Goal: Information Seeking & Learning: Learn about a topic

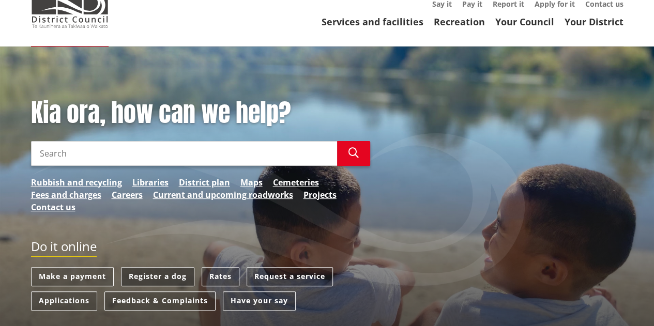
scroll to position [103, 0]
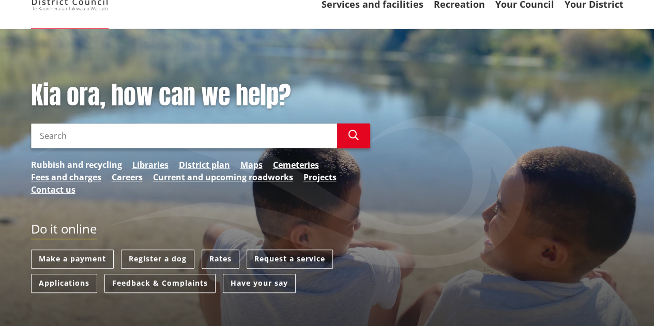
click at [79, 163] on link "Rubbish and recycling" at bounding box center [76, 165] width 91 height 12
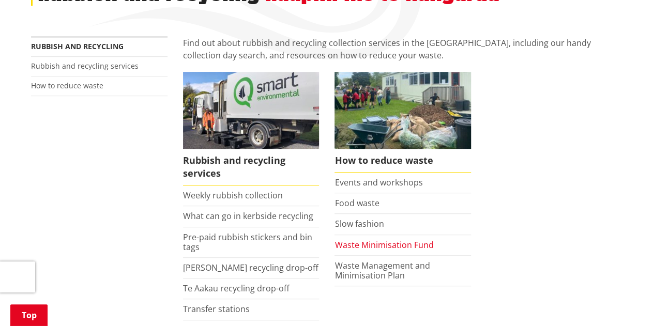
scroll to position [207, 0]
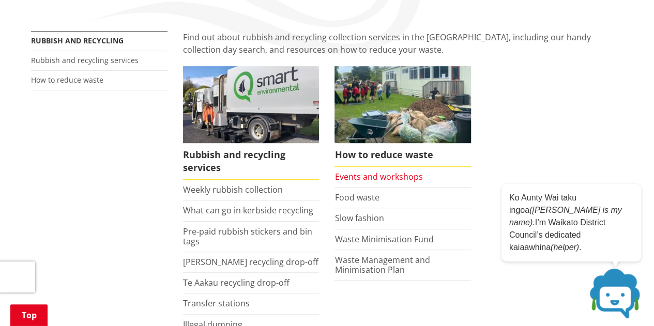
click at [374, 176] on link "Events and workshops" at bounding box center [379, 176] width 88 height 11
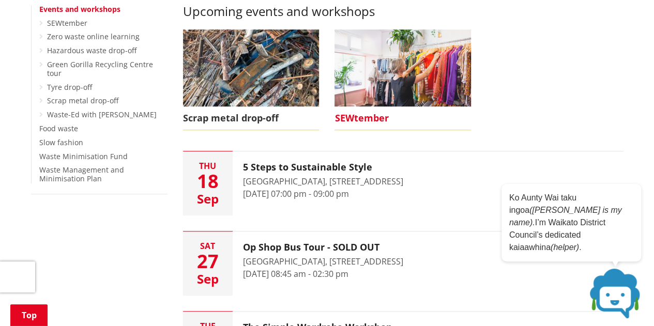
scroll to position [207, 0]
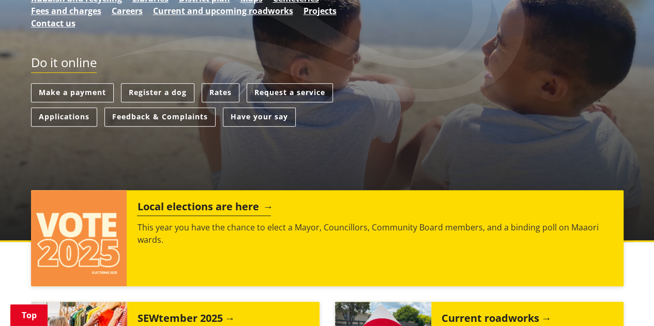
scroll to position [155, 0]
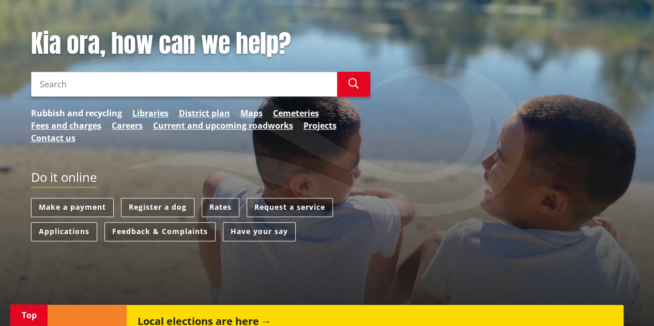
click at [84, 109] on link "Rubbish and recycling" at bounding box center [76, 113] width 91 height 12
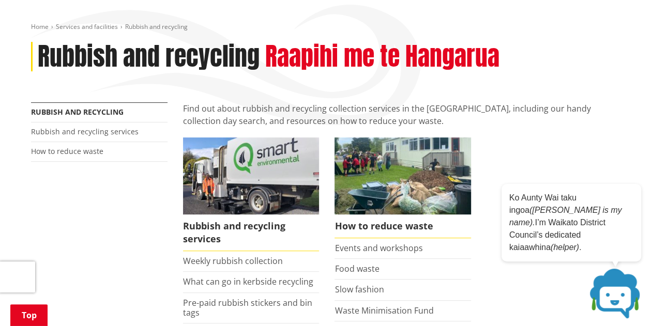
scroll to position [259, 0]
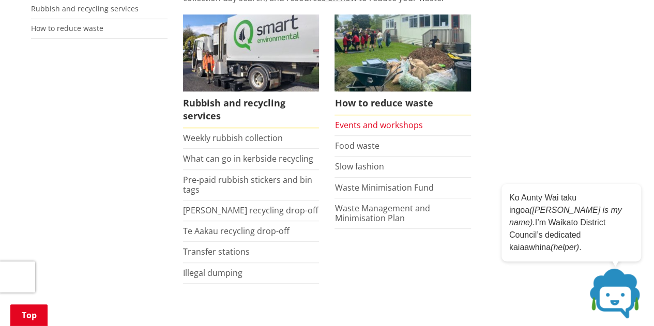
click at [390, 123] on link "Events and workshops" at bounding box center [379, 124] width 88 height 11
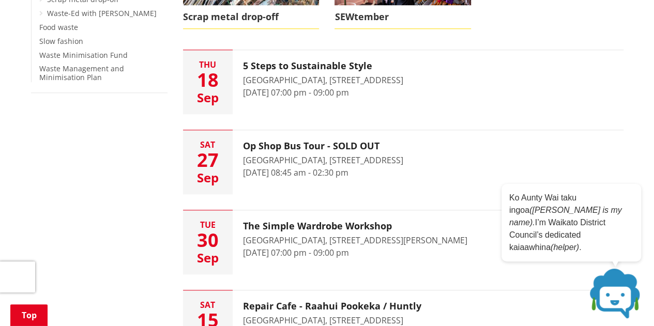
scroll to position [414, 0]
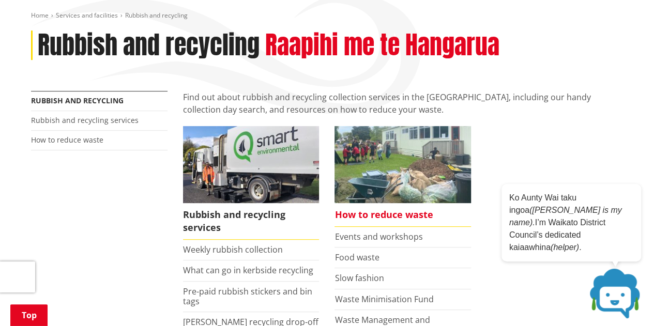
scroll to position [103, 0]
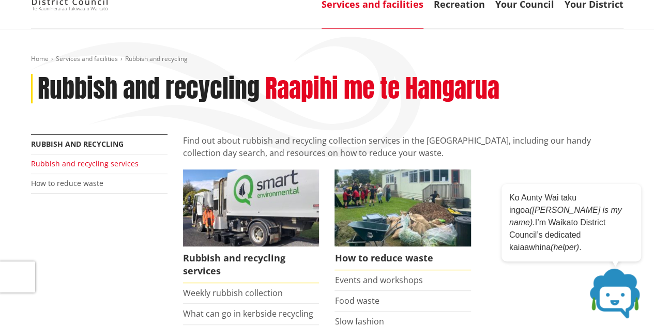
click at [72, 162] on link "Rubbish and recycling services" at bounding box center [85, 164] width 108 height 10
